Goal: Task Accomplishment & Management: Complete application form

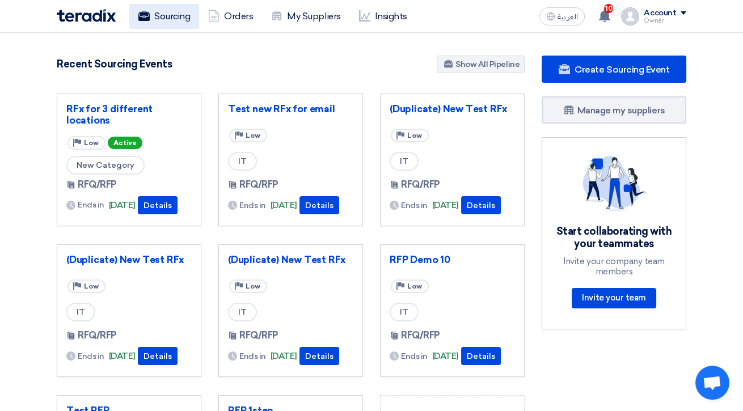
click at [158, 18] on link "Sourcing" at bounding box center [164, 16] width 70 height 25
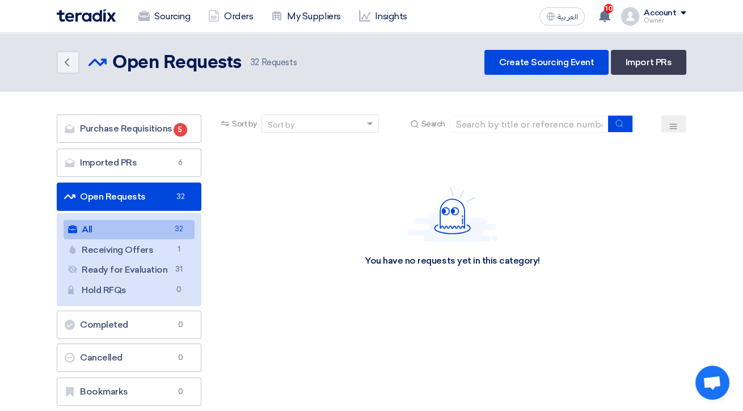
click at [129, 197] on link "Open Requests Open Requests 32" at bounding box center [129, 197] width 145 height 28
click at [562, 62] on link "Create Sourcing Event" at bounding box center [547, 62] width 124 height 25
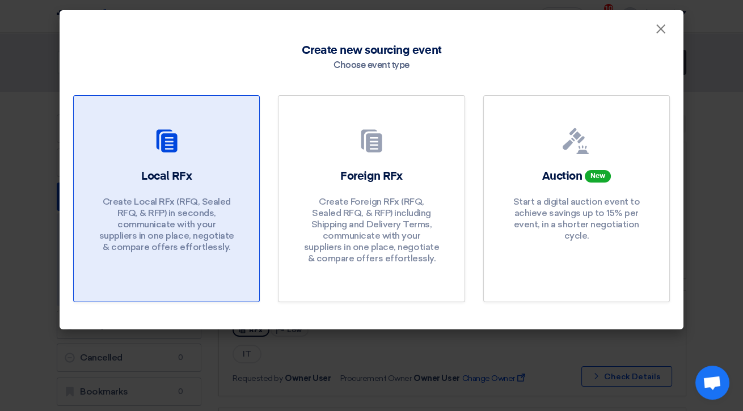
click at [190, 152] on div at bounding box center [166, 144] width 158 height 32
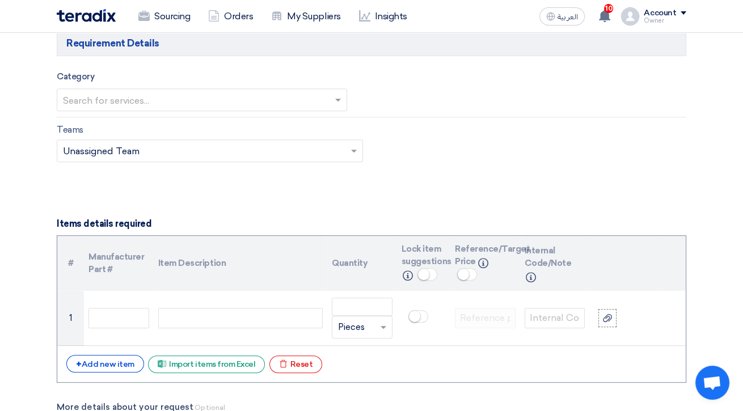
scroll to position [690, 0]
